Goal: Task Accomplishment & Management: Complete application form

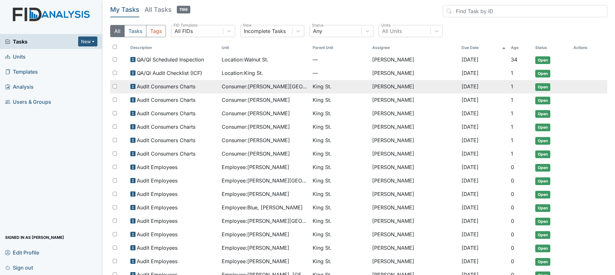
click at [288, 89] on span "Consumer : Bowens, Sheletta" at bounding box center [265, 87] width 86 height 8
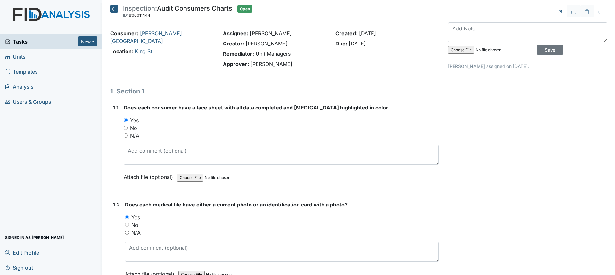
scroll to position [2276, 0]
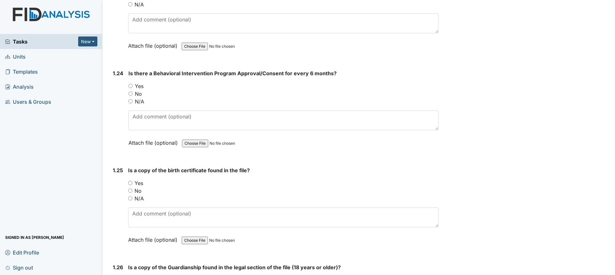
click at [142, 82] on label "Yes" at bounding box center [139, 86] width 9 height 8
click at [133, 84] on input "Yes" at bounding box center [131, 86] width 4 height 4
radio input "true"
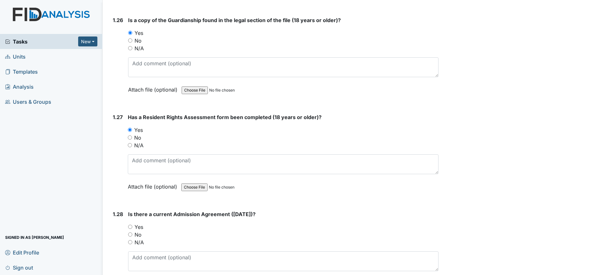
scroll to position [2596, 0]
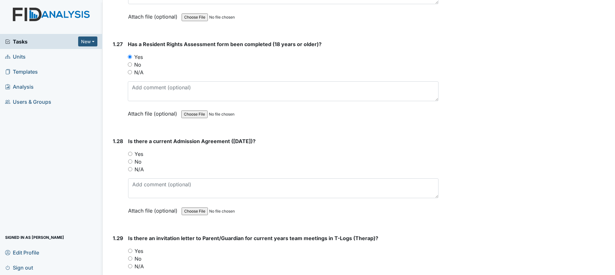
click at [138, 150] on label "Yes" at bounding box center [139, 154] width 9 height 8
click at [132, 152] on input "Yes" at bounding box center [130, 154] width 4 height 4
radio input "true"
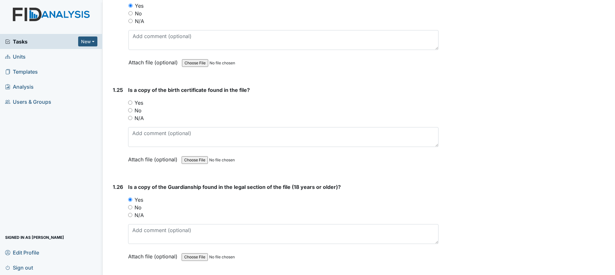
scroll to position [2372, 0]
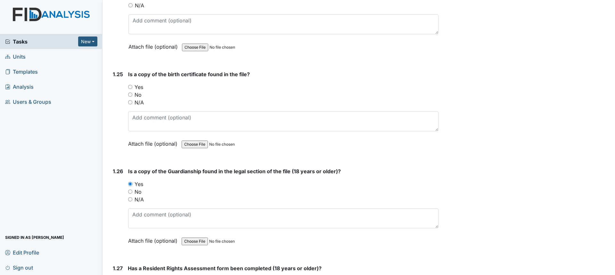
click at [140, 83] on label "Yes" at bounding box center [139, 87] width 9 height 8
click at [132, 85] on input "Yes" at bounding box center [130, 87] width 4 height 4
radio input "true"
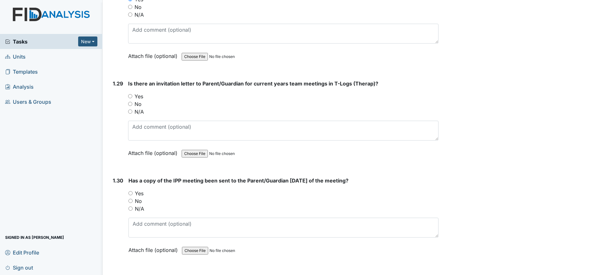
scroll to position [2757, 0]
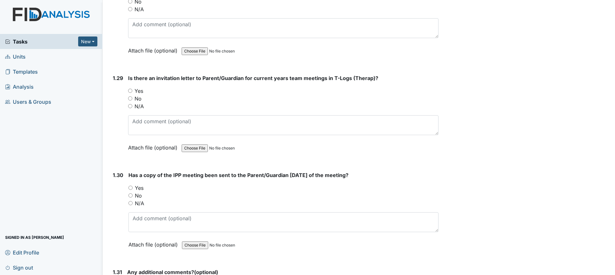
click at [136, 95] on label "No" at bounding box center [138, 99] width 7 height 8
click at [132, 96] on input "No" at bounding box center [130, 98] width 4 height 4
radio input "true"
click at [138, 192] on label "No" at bounding box center [138, 196] width 7 height 8
click at [133, 194] on input "No" at bounding box center [131, 196] width 4 height 4
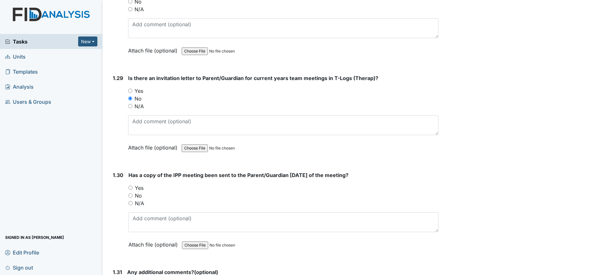
radio input "true"
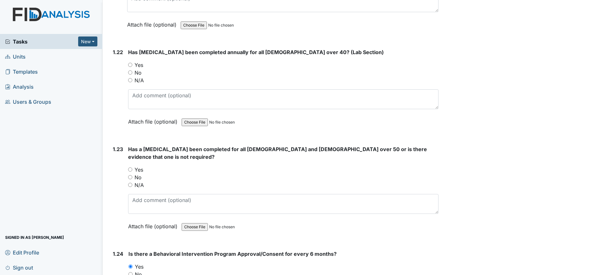
scroll to position [2083, 0]
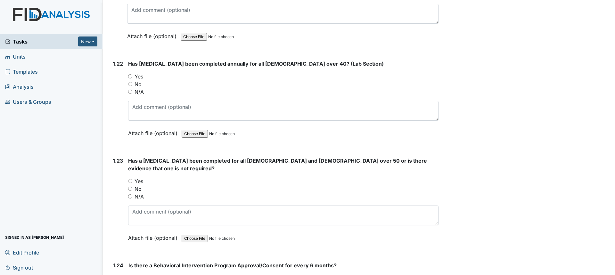
click at [132, 187] on input "No" at bounding box center [130, 189] width 4 height 4
radio input "true"
click at [137, 85] on label "No" at bounding box center [138, 84] width 7 height 8
click at [132, 85] on input "No" at bounding box center [130, 84] width 4 height 4
radio input "true"
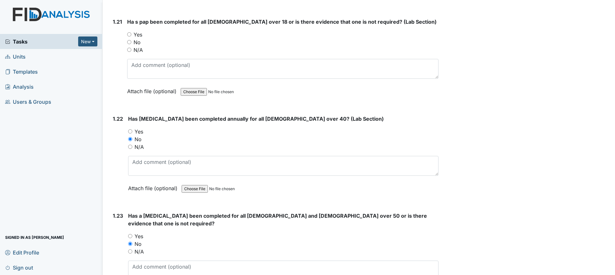
scroll to position [2019, 0]
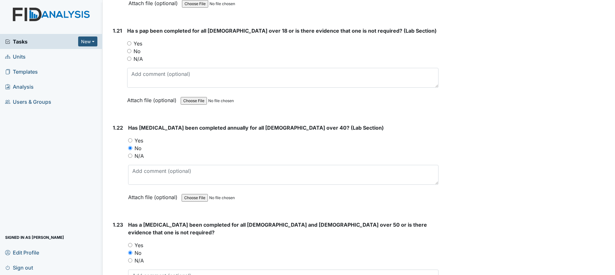
click at [130, 50] on input "No" at bounding box center [129, 51] width 4 height 4
radio input "true"
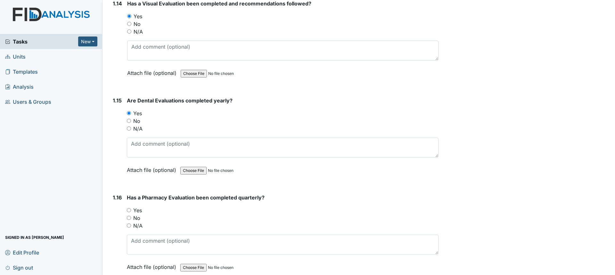
scroll to position [1378, 0]
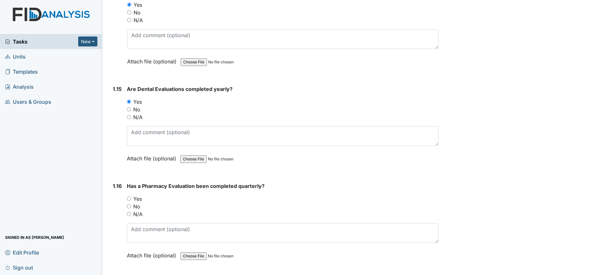
click at [133, 196] on div "Yes" at bounding box center [283, 199] width 312 height 8
click at [127, 197] on input "Yes" at bounding box center [129, 199] width 4 height 4
radio input "true"
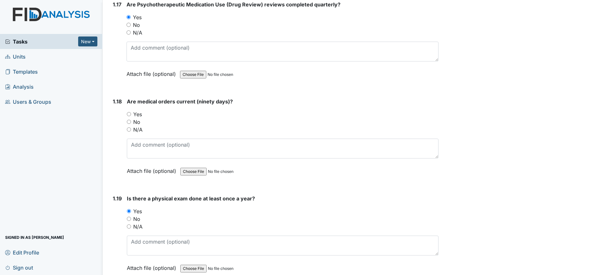
scroll to position [1667, 0]
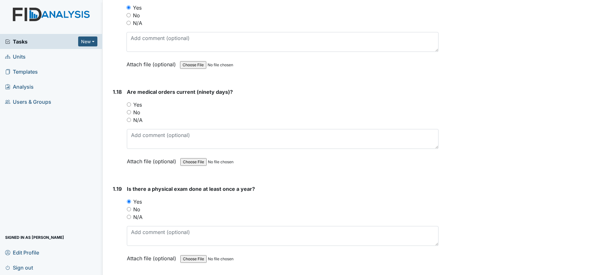
click at [136, 105] on label "Yes" at bounding box center [137, 105] width 9 height 8
click at [131, 105] on input "Yes" at bounding box center [129, 105] width 4 height 4
radio input "true"
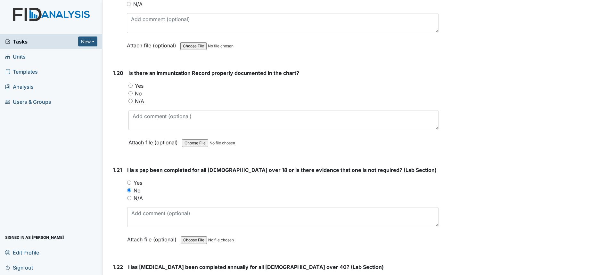
scroll to position [1891, 0]
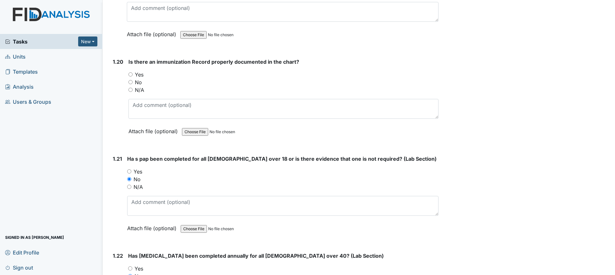
click at [138, 73] on label "Yes" at bounding box center [139, 75] width 9 height 8
click at [133, 73] on input "Yes" at bounding box center [131, 74] width 4 height 4
radio input "true"
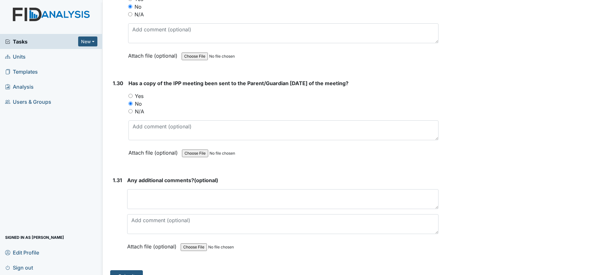
scroll to position [2853, 0]
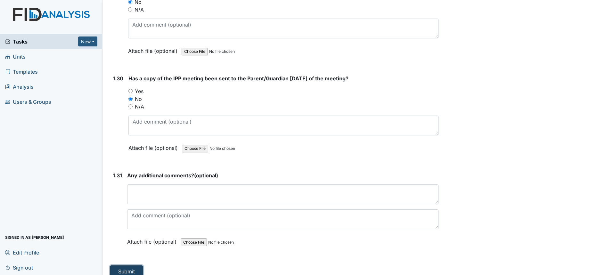
click at [128, 266] on button "Submit" at bounding box center [126, 272] width 33 height 12
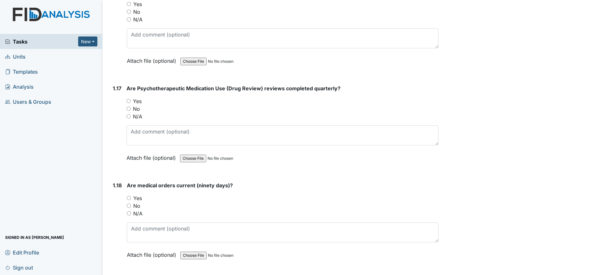
scroll to position [1603, 0]
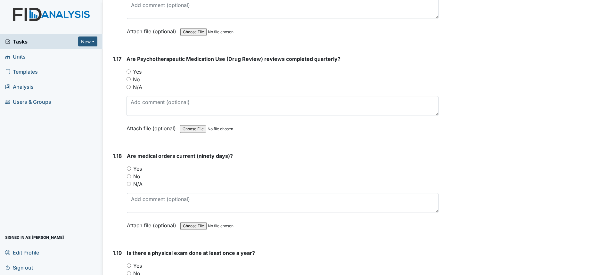
click at [138, 72] on label "Yes" at bounding box center [137, 72] width 9 height 8
click at [131, 72] on input "Yes" at bounding box center [129, 72] width 4 height 4
radio input "true"
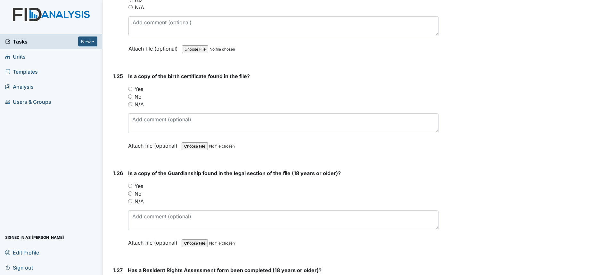
scroll to position [2372, 0]
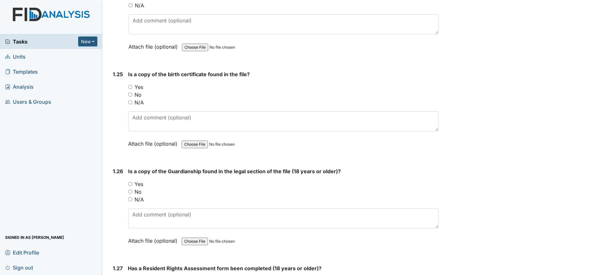
click at [141, 83] on label "Yes" at bounding box center [139, 87] width 9 height 8
click at [132, 85] on input "Yes" at bounding box center [130, 87] width 4 height 4
radio input "true"
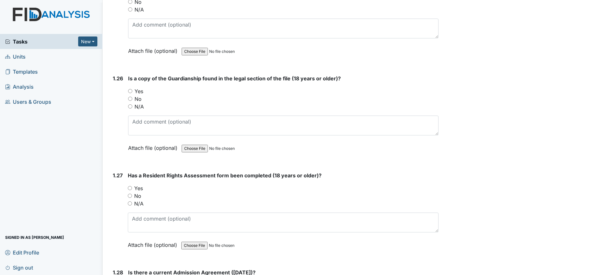
scroll to position [2500, 0]
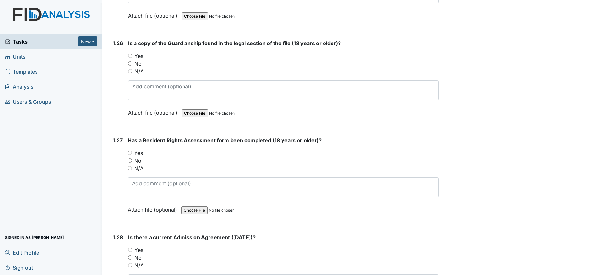
click at [138, 52] on label "Yes" at bounding box center [139, 56] width 9 height 8
click at [132, 54] on input "Yes" at bounding box center [130, 56] width 4 height 4
radio input "true"
click at [141, 149] on label "Yes" at bounding box center [138, 153] width 9 height 8
click at [132, 151] on input "Yes" at bounding box center [130, 153] width 4 height 4
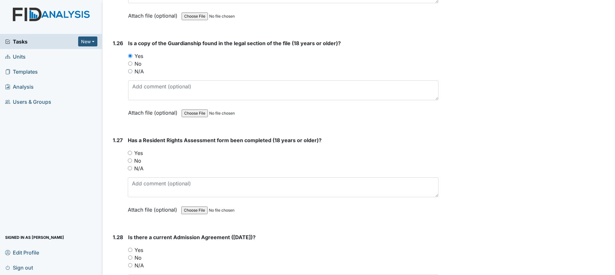
radio input "true"
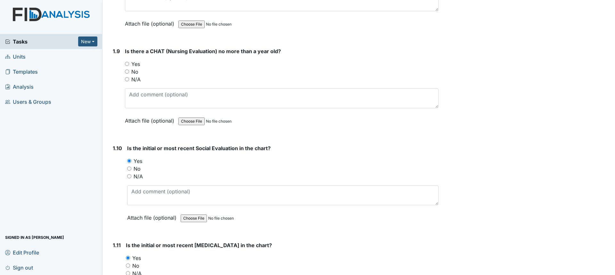
scroll to position [865, 0]
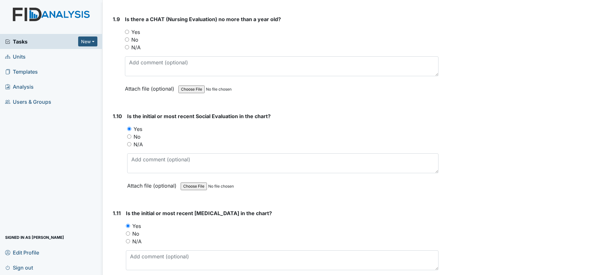
click at [132, 33] on label "Yes" at bounding box center [135, 32] width 9 height 8
click at [129, 33] on input "Yes" at bounding box center [127, 32] width 4 height 4
radio input "true"
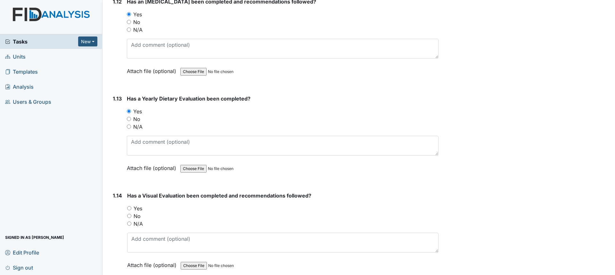
scroll to position [1186, 0]
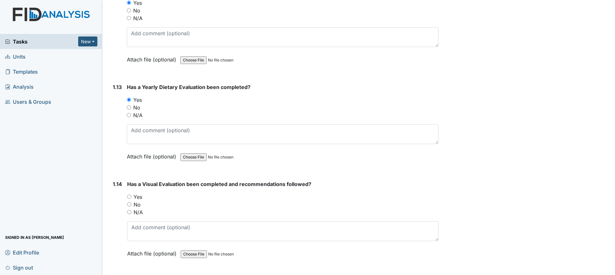
click at [138, 196] on label "Yes" at bounding box center [138, 197] width 9 height 8
click at [131, 196] on input "Yes" at bounding box center [129, 197] width 4 height 4
radio input "true"
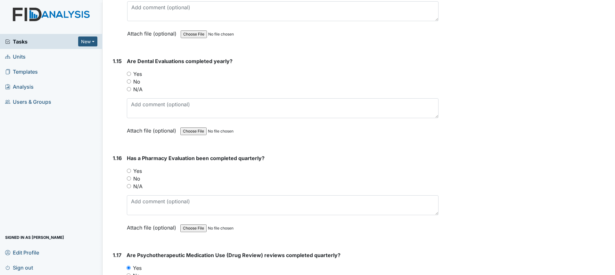
scroll to position [1410, 0]
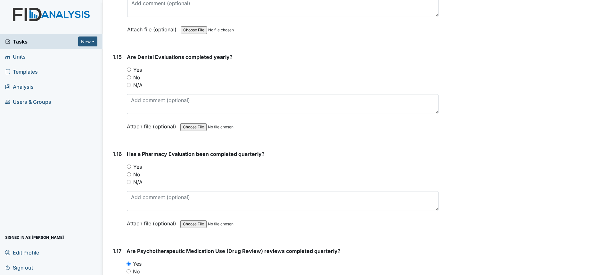
click at [136, 71] on label "Yes" at bounding box center [137, 70] width 9 height 8
click at [131, 71] on input "Yes" at bounding box center [129, 70] width 4 height 4
radio input "true"
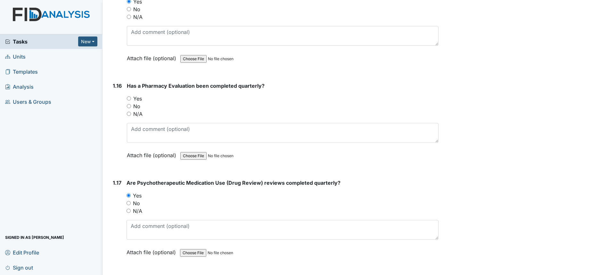
scroll to position [1507, 0]
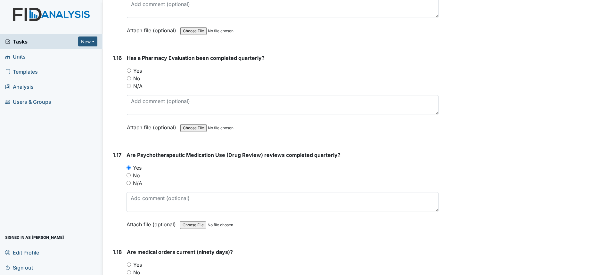
click at [134, 69] on label "Yes" at bounding box center [137, 71] width 9 height 8
click at [131, 69] on input "Yes" at bounding box center [129, 71] width 4 height 4
radio input "true"
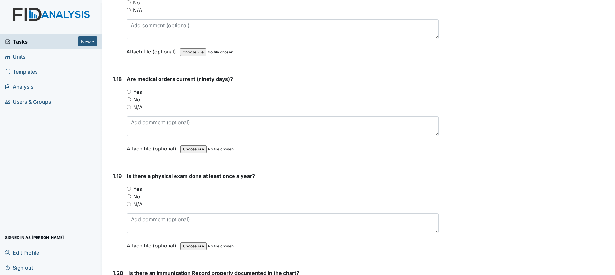
scroll to position [1699, 0]
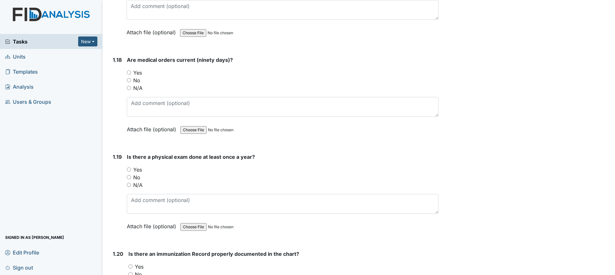
click at [137, 169] on label "Yes" at bounding box center [137, 170] width 9 height 8
click at [131, 169] on input "Yes" at bounding box center [129, 170] width 4 height 4
radio input "true"
click at [135, 71] on label "Yes" at bounding box center [137, 73] width 9 height 8
click at [131, 71] on input "Yes" at bounding box center [129, 73] width 4 height 4
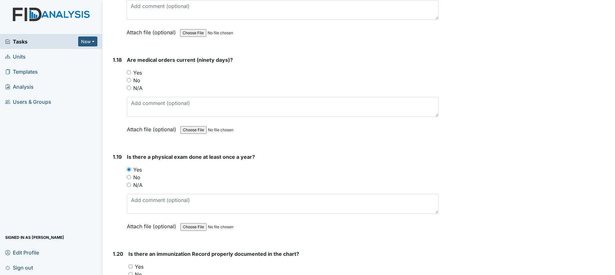
radio input "true"
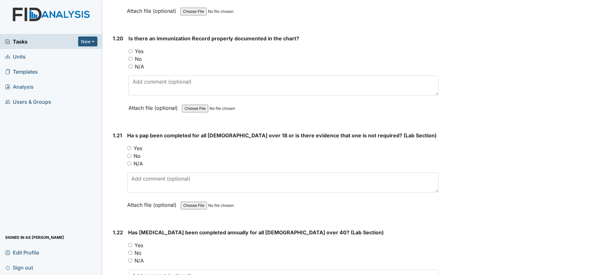
scroll to position [1923, 0]
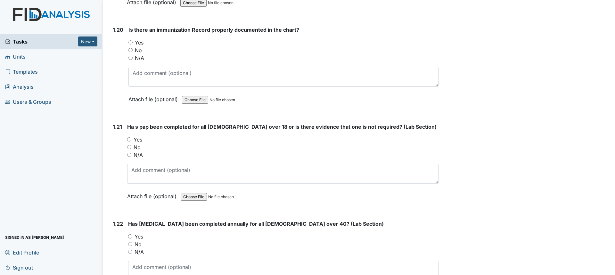
click at [140, 44] on label "Yes" at bounding box center [139, 43] width 9 height 8
click at [133, 44] on input "Yes" at bounding box center [131, 42] width 4 height 4
radio input "true"
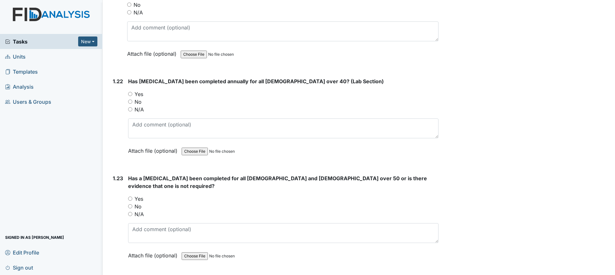
scroll to position [2083, 0]
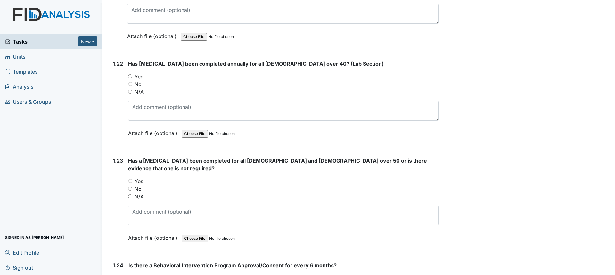
click at [140, 178] on label "Yes" at bounding box center [139, 182] width 9 height 8
click at [132, 179] on input "Yes" at bounding box center [130, 181] width 4 height 4
radio input "true"
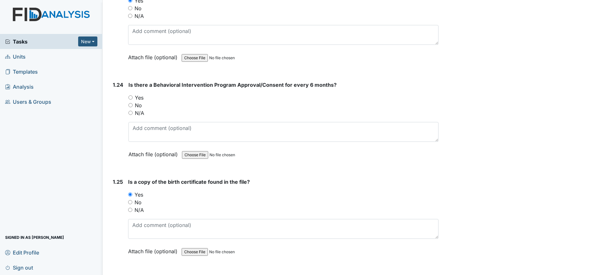
scroll to position [2276, 0]
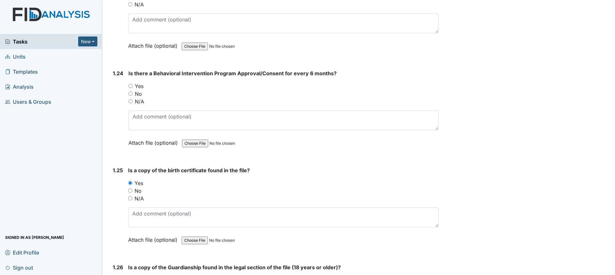
click at [139, 82] on label "Yes" at bounding box center [139, 86] width 9 height 8
click at [133, 84] on input "Yes" at bounding box center [131, 86] width 4 height 4
radio input "true"
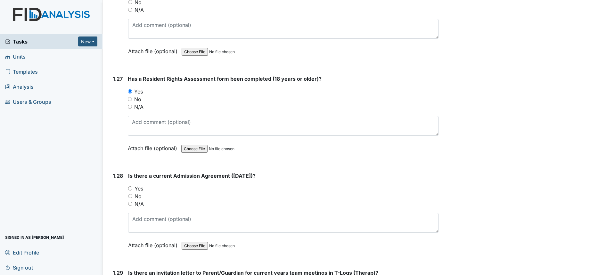
scroll to position [2596, 0]
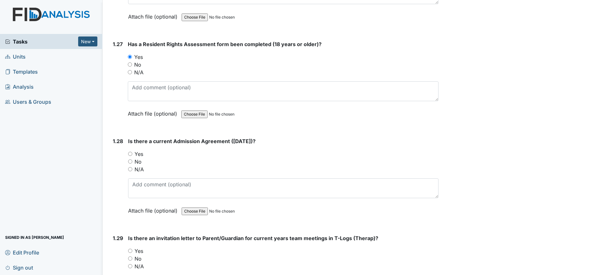
click at [132, 152] on input "Yes" at bounding box center [130, 154] width 4 height 4
radio input "true"
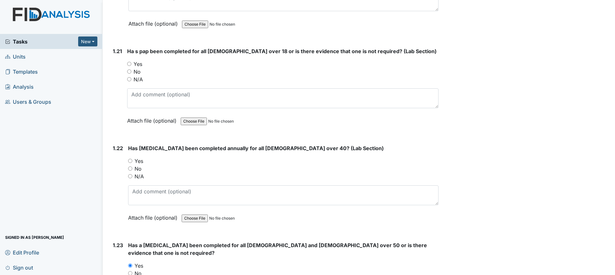
scroll to position [1987, 0]
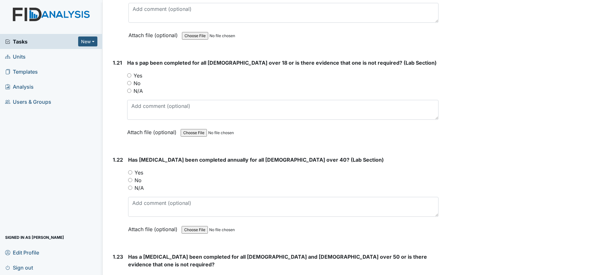
click at [137, 78] on label "Yes" at bounding box center [138, 76] width 9 height 8
click at [131, 78] on input "Yes" at bounding box center [129, 75] width 4 height 4
radio input "true"
click at [138, 173] on label "Yes" at bounding box center [139, 173] width 9 height 8
click at [132, 173] on input "Yes" at bounding box center [130, 173] width 4 height 4
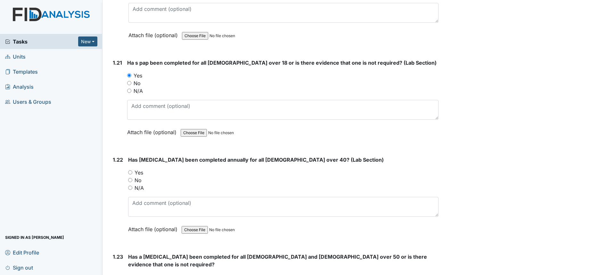
radio input "true"
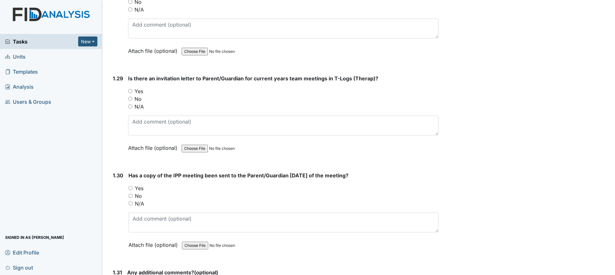
scroll to position [2757, 0]
drag, startPoint x: 141, startPoint y: 83, endPoint x: 144, endPoint y: 85, distance: 3.6
click at [141, 87] on label "Yes" at bounding box center [139, 91] width 9 height 8
click at [132, 89] on input "Yes" at bounding box center [130, 91] width 4 height 4
radio input "true"
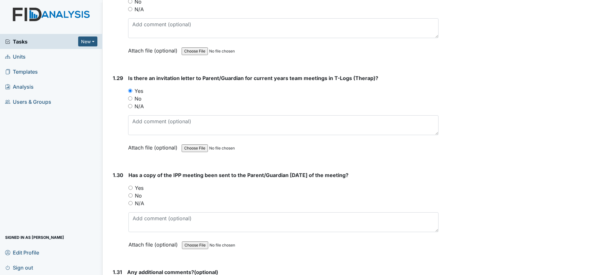
click at [142, 184] on label "Yes" at bounding box center [139, 188] width 9 height 8
click at [133, 186] on input "Yes" at bounding box center [131, 188] width 4 height 4
radio input "true"
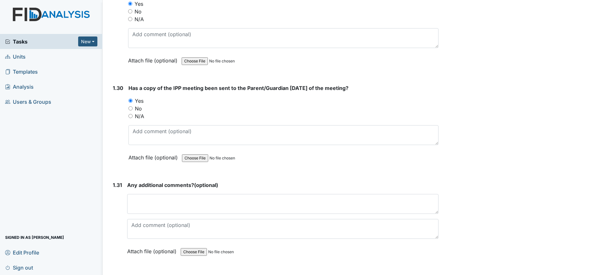
scroll to position [2853, 0]
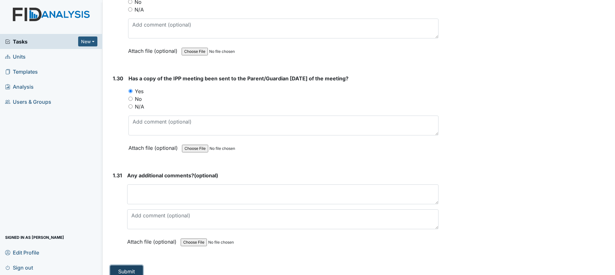
click at [135, 266] on button "Submit" at bounding box center [126, 272] width 33 height 12
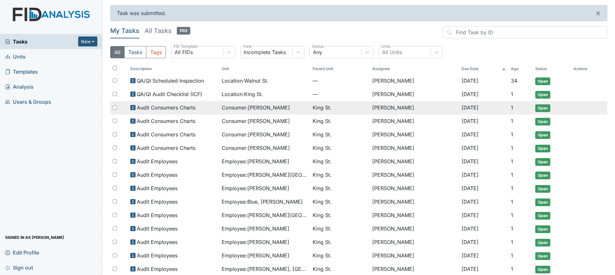
click at [203, 108] on div "Audit Consumers Charts" at bounding box center [173, 108] width 86 height 8
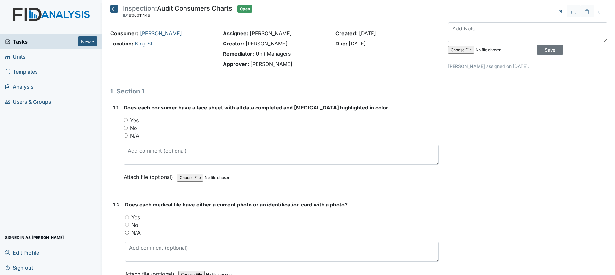
click at [125, 120] on input "Yes" at bounding box center [126, 120] width 4 height 4
radio input "true"
click at [127, 218] on input "Yes" at bounding box center [127, 217] width 4 height 4
radio input "true"
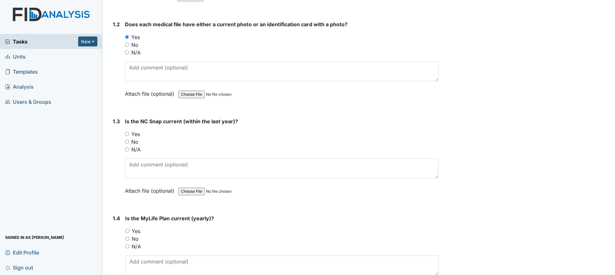
scroll to position [192, 0]
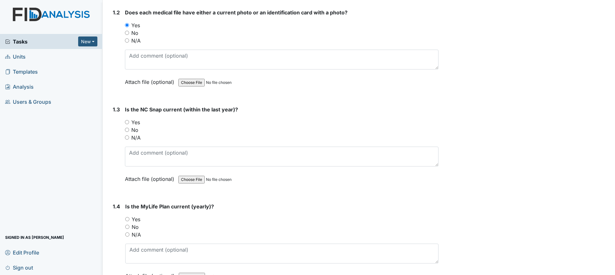
click at [137, 123] on label "Yes" at bounding box center [135, 123] width 9 height 8
click at [129, 123] on input "Yes" at bounding box center [127, 122] width 4 height 4
radio input "true"
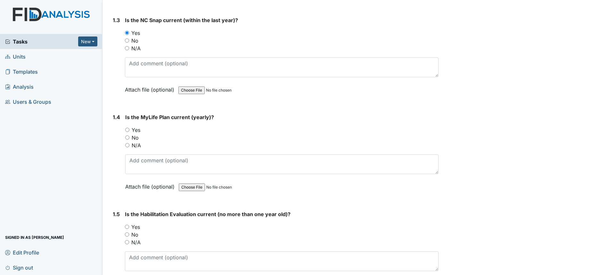
scroll to position [288, 0]
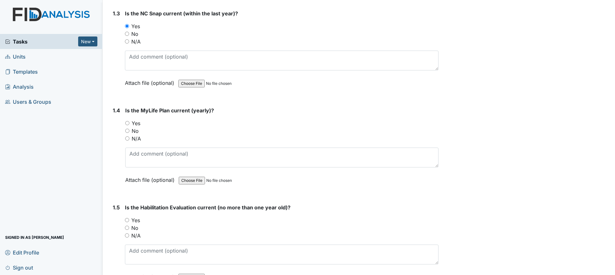
click at [134, 122] on label "Yes" at bounding box center [136, 124] width 9 height 8
click at [129, 122] on input "Yes" at bounding box center [127, 123] width 4 height 4
radio input "true"
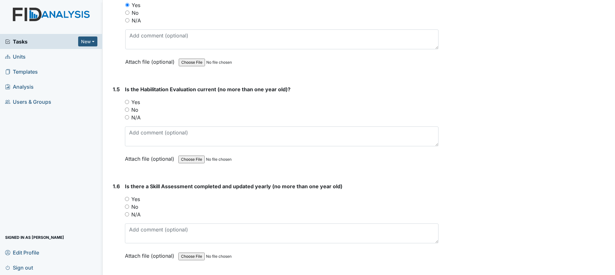
scroll to position [417, 0]
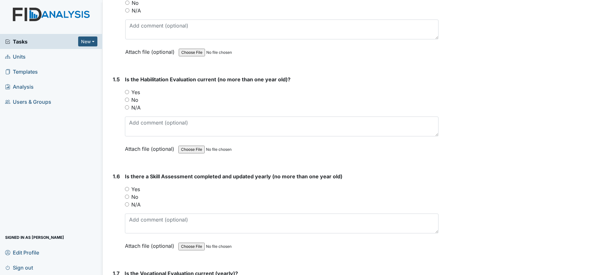
click at [136, 93] on label "Yes" at bounding box center [135, 92] width 9 height 8
click at [129, 93] on input "Yes" at bounding box center [127, 92] width 4 height 4
radio input "true"
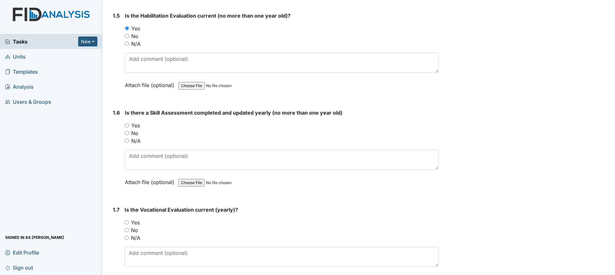
scroll to position [481, 0]
click at [128, 125] on input "Yes" at bounding box center [127, 125] width 4 height 4
radio input "true"
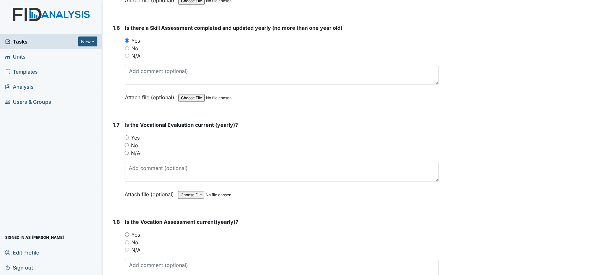
scroll to position [577, 0]
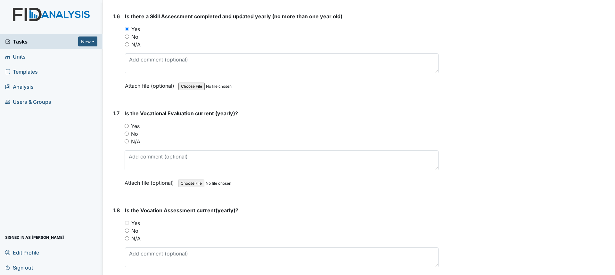
click at [126, 125] on input "Yes" at bounding box center [127, 126] width 4 height 4
radio input "true"
click at [133, 225] on label "Yes" at bounding box center [135, 224] width 9 height 8
click at [129, 225] on input "Yes" at bounding box center [127, 223] width 4 height 4
radio input "true"
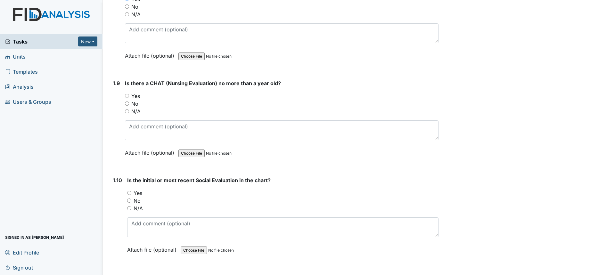
scroll to position [833, 0]
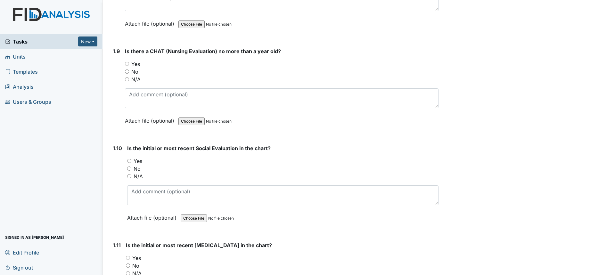
click at [133, 64] on label "Yes" at bounding box center [135, 64] width 9 height 8
click at [129, 64] on input "Yes" at bounding box center [127, 64] width 4 height 4
radio input "true"
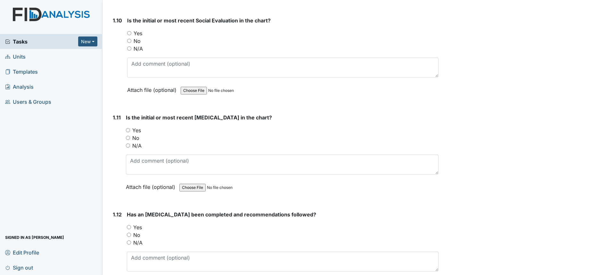
scroll to position [962, 0]
click at [138, 35] on label "Yes" at bounding box center [138, 33] width 9 height 8
click at [131, 35] on input "Yes" at bounding box center [129, 33] width 4 height 4
radio input "true"
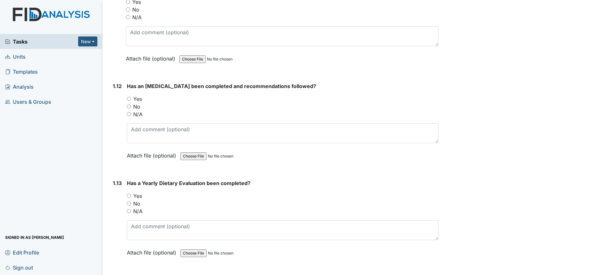
scroll to position [1058, 0]
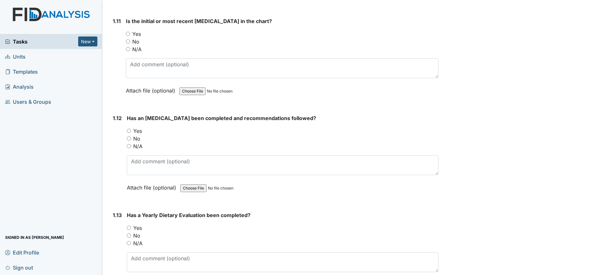
click at [135, 35] on label "Yes" at bounding box center [136, 34] width 9 height 8
click at [130, 35] on input "Yes" at bounding box center [128, 34] width 4 height 4
radio input "true"
click at [134, 236] on label "No" at bounding box center [136, 236] width 7 height 8
click at [131, 236] on input "No" at bounding box center [129, 236] width 4 height 4
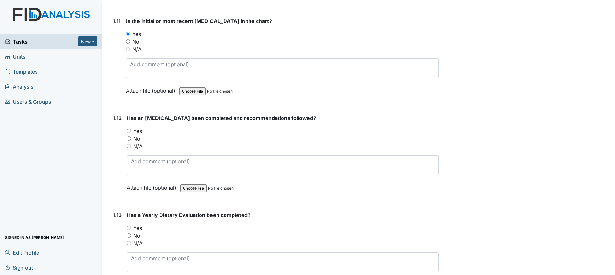
radio input "true"
click at [131, 133] on div "Yes" at bounding box center [283, 131] width 312 height 8
click at [129, 130] on input "Yes" at bounding box center [129, 131] width 4 height 4
radio input "true"
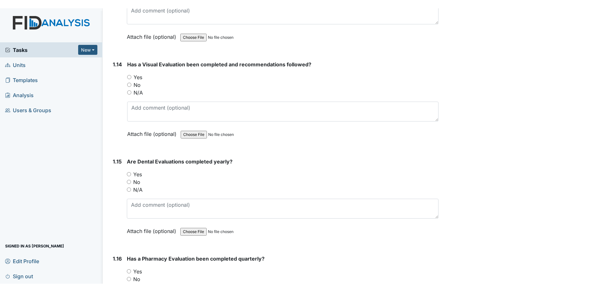
scroll to position [1346, 0]
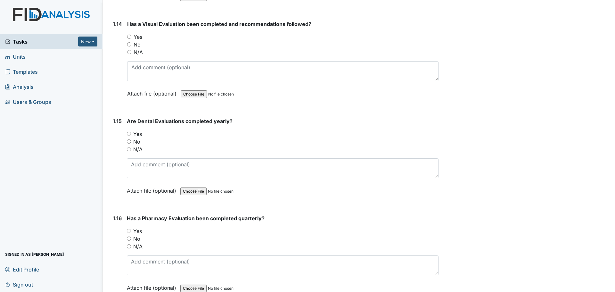
click at [135, 37] on label "Yes" at bounding box center [138, 37] width 9 height 8
click at [131, 37] on input "Yes" at bounding box center [129, 37] width 4 height 4
radio input "true"
drag, startPoint x: 136, startPoint y: 135, endPoint x: 155, endPoint y: 138, distance: 20.0
click at [136, 135] on label "Yes" at bounding box center [137, 134] width 9 height 8
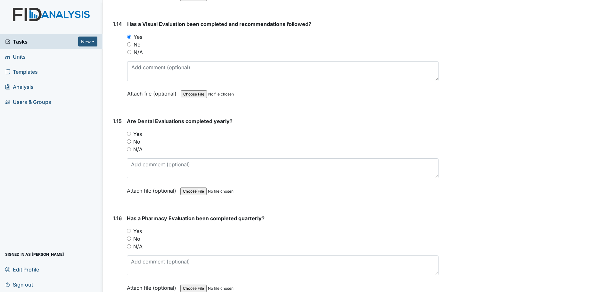
click at [131, 135] on input "Yes" at bounding box center [129, 134] width 4 height 4
radio input "true"
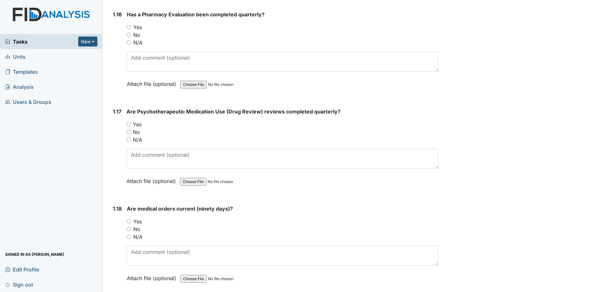
scroll to position [1539, 0]
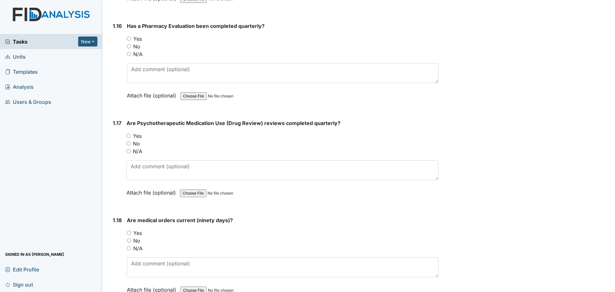
click at [139, 38] on label "Yes" at bounding box center [137, 39] width 9 height 8
click at [131, 38] on input "Yes" at bounding box center [129, 39] width 4 height 4
radio input "true"
drag, startPoint x: 131, startPoint y: 137, endPoint x: 134, endPoint y: 136, distance: 3.3
click at [131, 137] on div "Yes" at bounding box center [283, 136] width 312 height 8
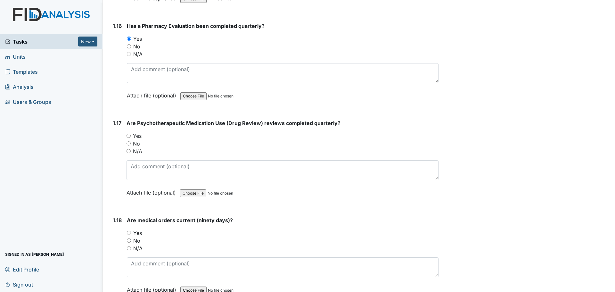
click at [129, 136] on input "Yes" at bounding box center [129, 136] width 4 height 4
radio input "true"
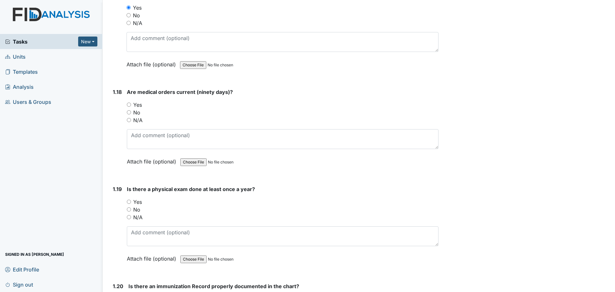
scroll to position [1699, 0]
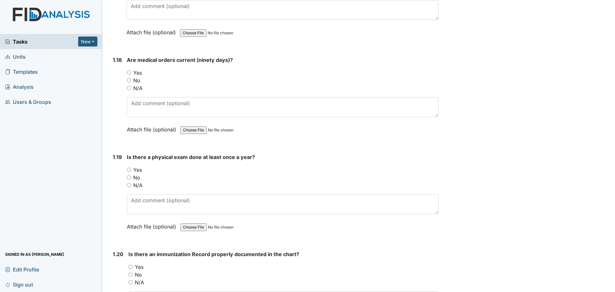
click at [139, 73] on label "Yes" at bounding box center [137, 73] width 9 height 8
click at [131, 73] on input "Yes" at bounding box center [129, 73] width 4 height 4
radio input "true"
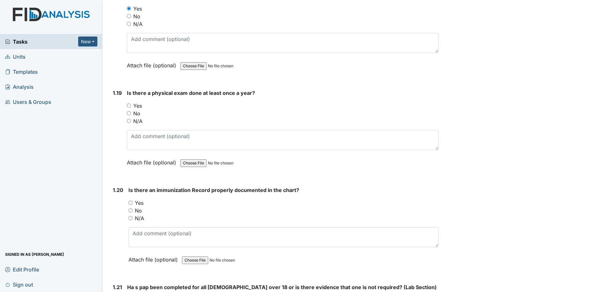
scroll to position [1795, 0]
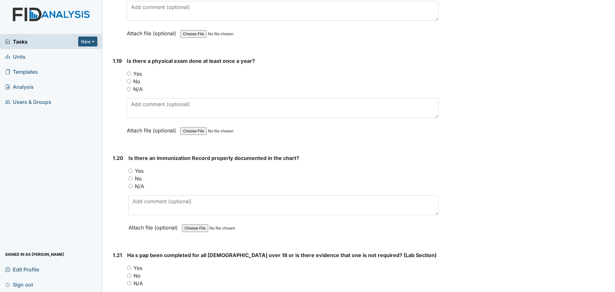
click at [140, 74] on label "Yes" at bounding box center [137, 74] width 9 height 8
click at [131, 74] on input "Yes" at bounding box center [129, 73] width 4 height 4
radio input "true"
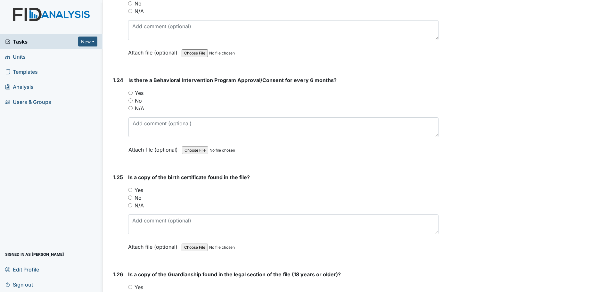
scroll to position [2276, 0]
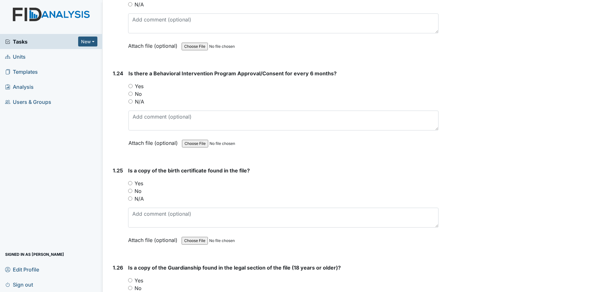
click at [138, 82] on label "Yes" at bounding box center [139, 86] width 9 height 8
click at [133, 84] on input "Yes" at bounding box center [131, 86] width 4 height 4
radio input "true"
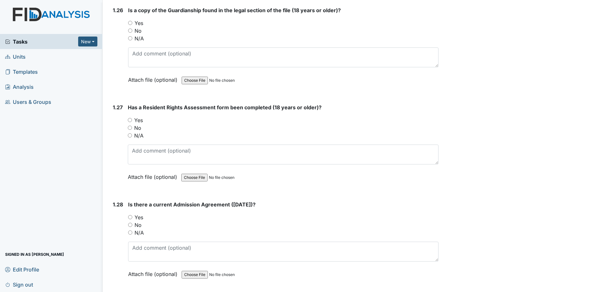
scroll to position [2564, 0]
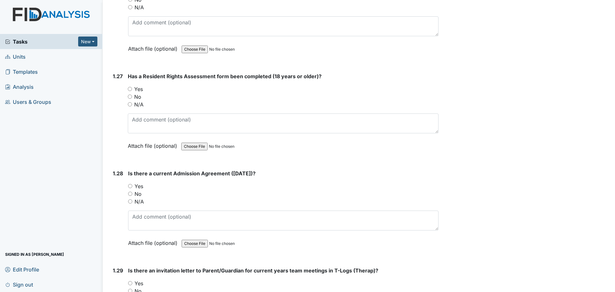
click at [141, 182] on label "Yes" at bounding box center [139, 186] width 9 height 8
click at [132, 184] on input "Yes" at bounding box center [130, 186] width 4 height 4
radio input "true"
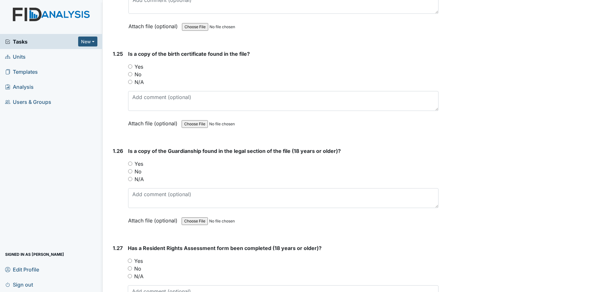
scroll to position [2404, 0]
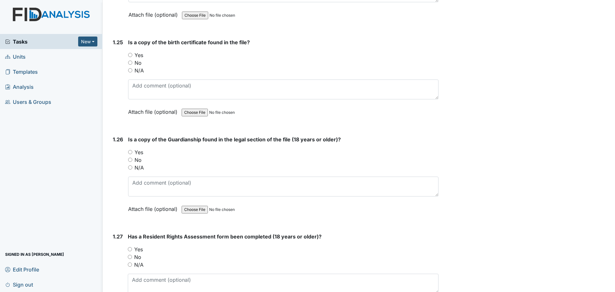
click at [138, 51] on label "Yes" at bounding box center [139, 55] width 9 height 8
click at [132, 53] on input "Yes" at bounding box center [130, 55] width 4 height 4
radio input "true"
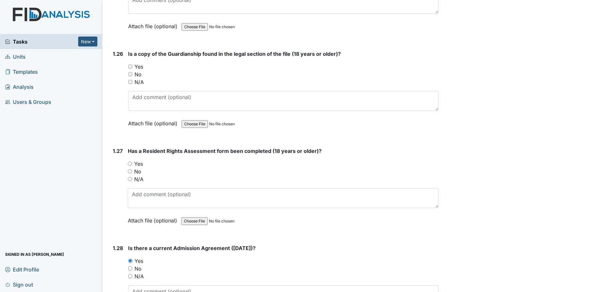
scroll to position [2500, 0]
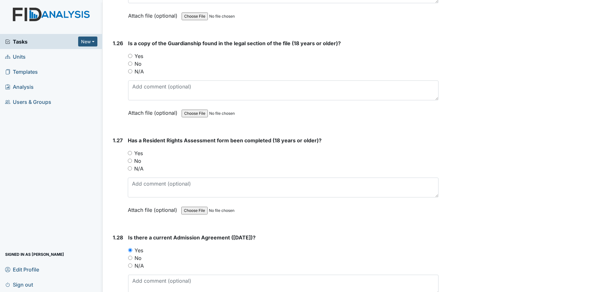
drag, startPoint x: 140, startPoint y: 48, endPoint x: 143, endPoint y: 51, distance: 4.3
click at [140, 52] on label "Yes" at bounding box center [139, 56] width 9 height 8
click at [132, 54] on input "Yes" at bounding box center [130, 56] width 4 height 4
radio input "true"
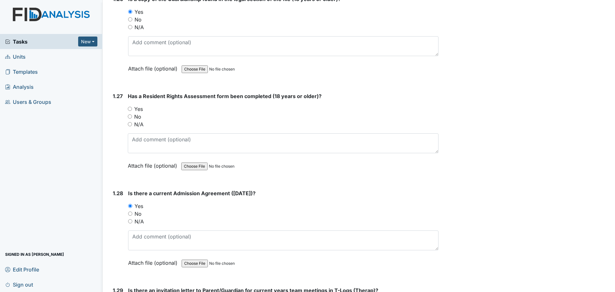
scroll to position [2564, 0]
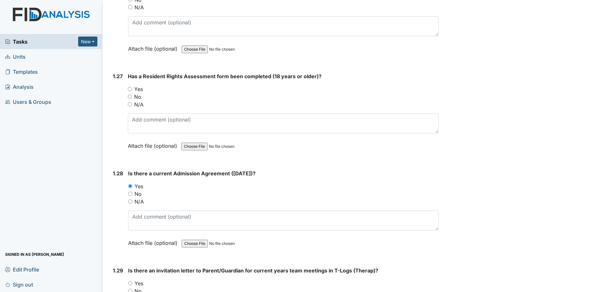
click at [140, 85] on label "Yes" at bounding box center [138, 89] width 9 height 8
click at [132, 87] on input "Yes" at bounding box center [130, 89] width 4 height 4
radio input "true"
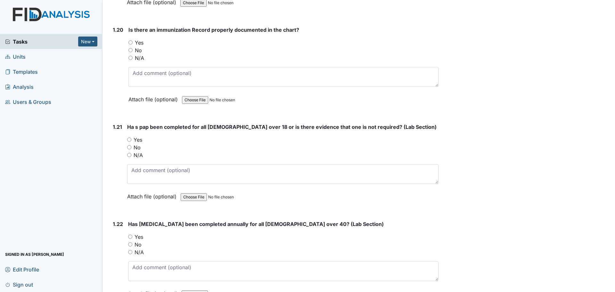
scroll to position [1955, 0]
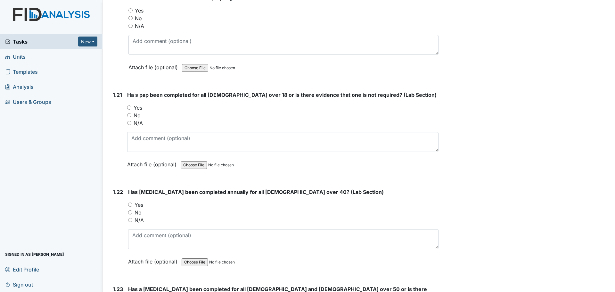
click at [140, 221] on label "N/A" at bounding box center [139, 220] width 9 height 8
click at [132, 221] on input "N/A" at bounding box center [130, 220] width 4 height 4
radio input "true"
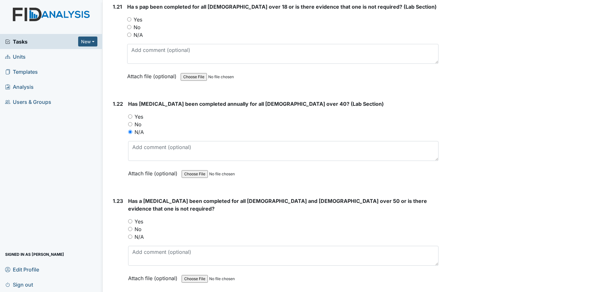
scroll to position [2051, 0]
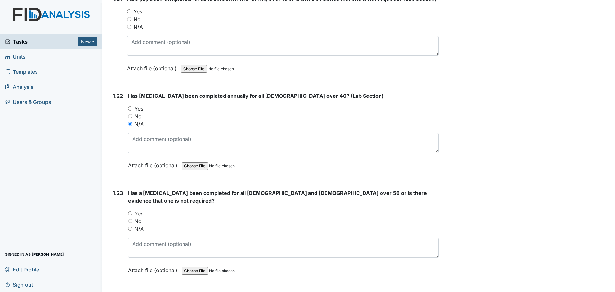
click at [138, 217] on label "No" at bounding box center [138, 221] width 7 height 8
click at [132, 219] on input "No" at bounding box center [130, 221] width 4 height 4
radio input "true"
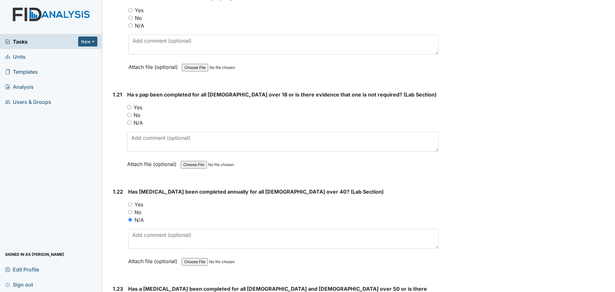
scroll to position [1955, 0]
click at [134, 108] on label "Yes" at bounding box center [138, 108] width 9 height 8
click at [131, 108] on input "Yes" at bounding box center [129, 107] width 4 height 4
radio input "true"
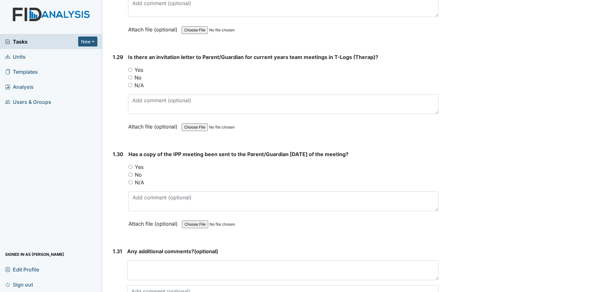
scroll to position [2789, 0]
